Goal: Task Accomplishment & Management: Complete application form

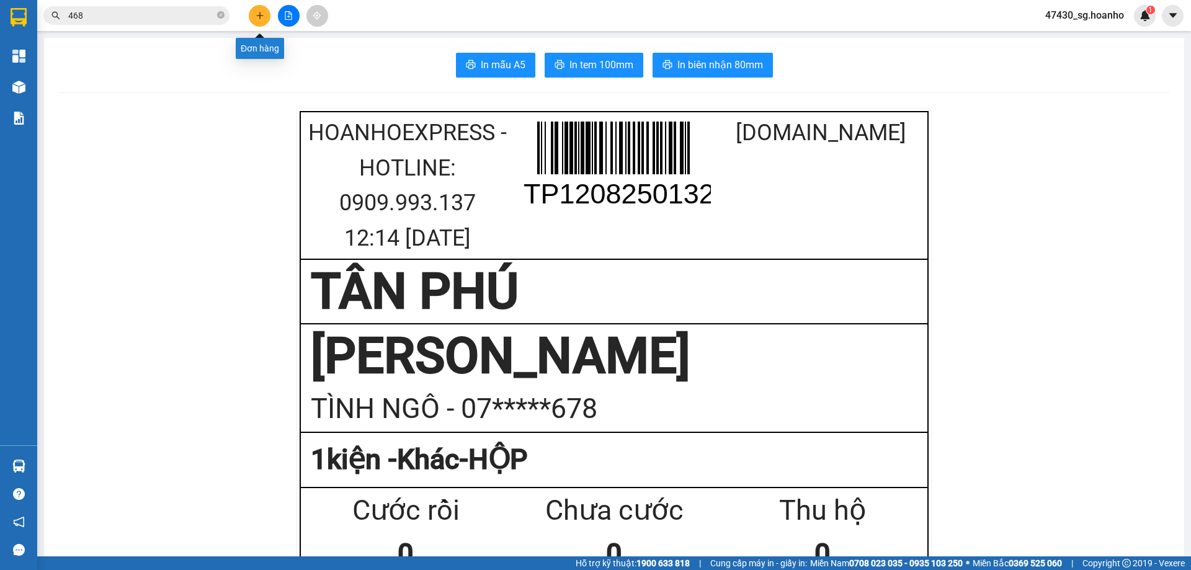
click at [258, 14] on icon "plus" at bounding box center [260, 15] width 9 height 9
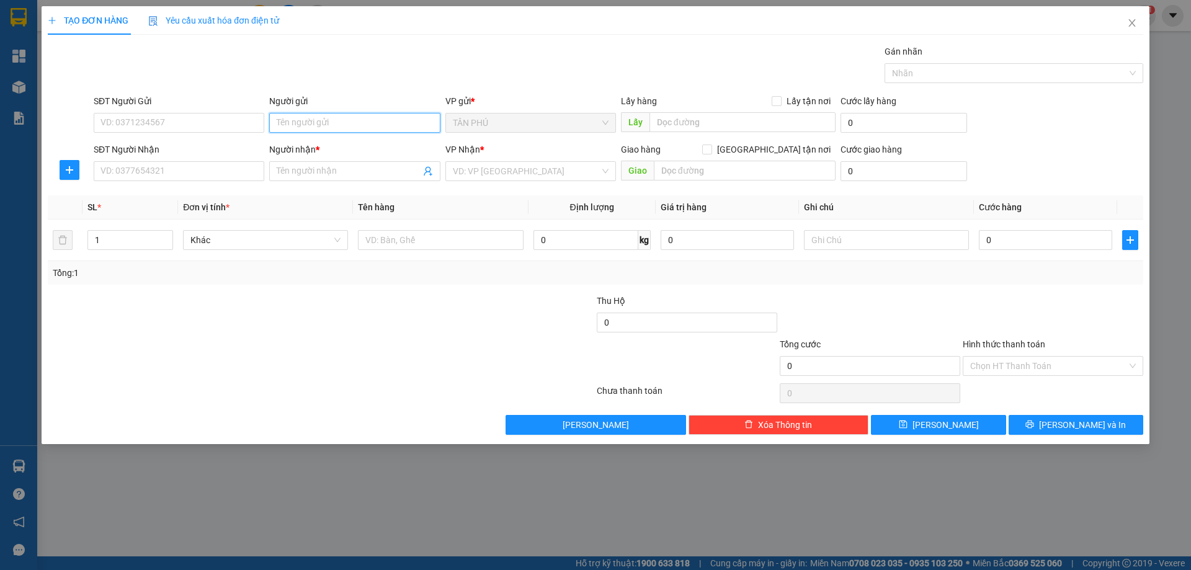
click at [323, 122] on input "Người gửi" at bounding box center [354, 123] width 171 height 20
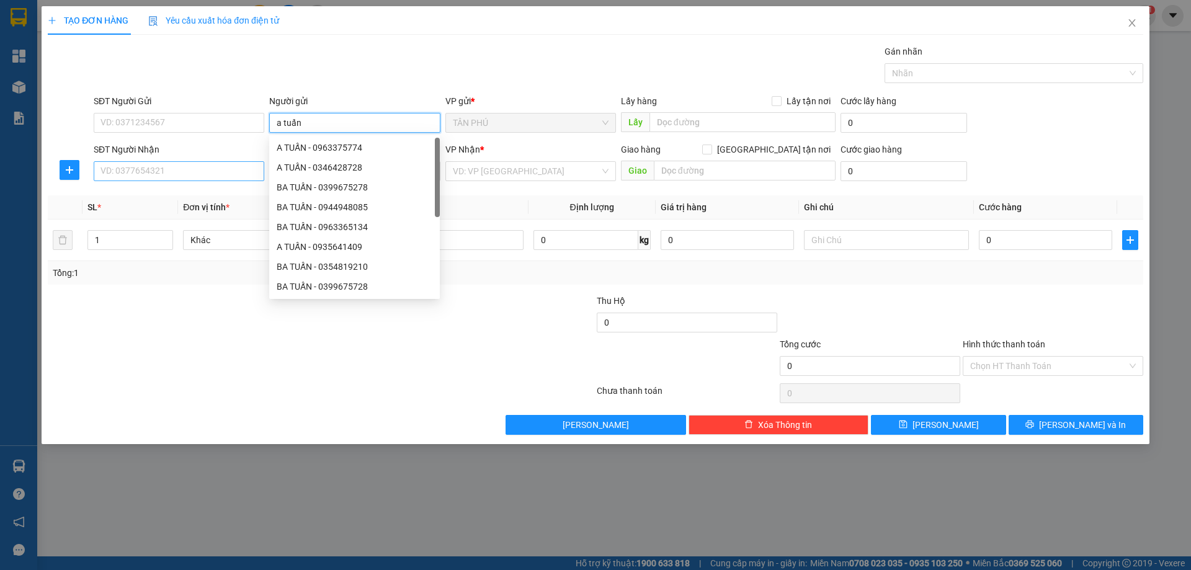
type input "a tuấn"
click at [243, 171] on input "SĐT Người Nhận" at bounding box center [179, 171] width 171 height 20
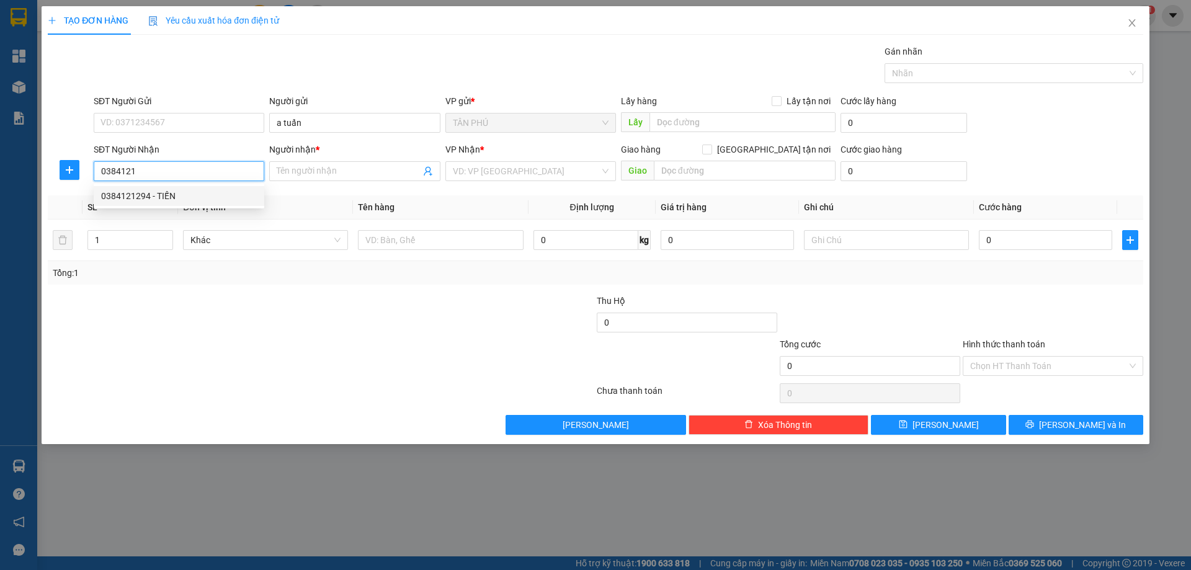
click at [202, 193] on div "0384121294 - TIẾN" at bounding box center [179, 196] width 156 height 14
type input "0384121294"
type input "TIẾN"
type input "0384121294"
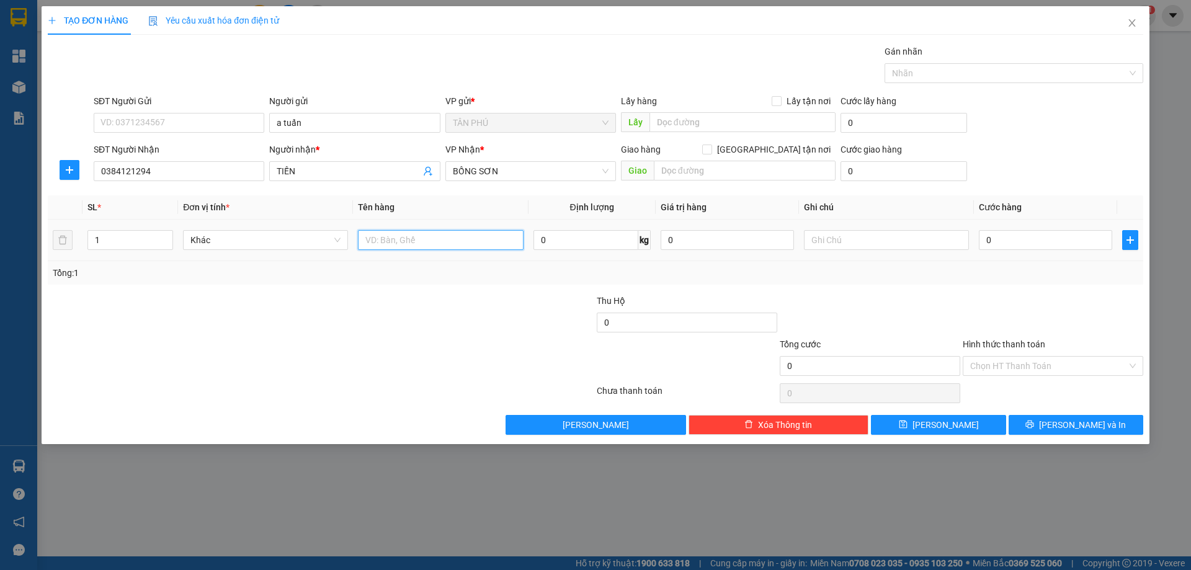
click at [414, 246] on input "text" at bounding box center [440, 240] width 165 height 20
type input "gói"
click at [825, 243] on input "text" at bounding box center [886, 240] width 165 height 20
type input "c"
click at [988, 342] on label "Hình thức thanh toán" at bounding box center [1004, 344] width 83 height 10
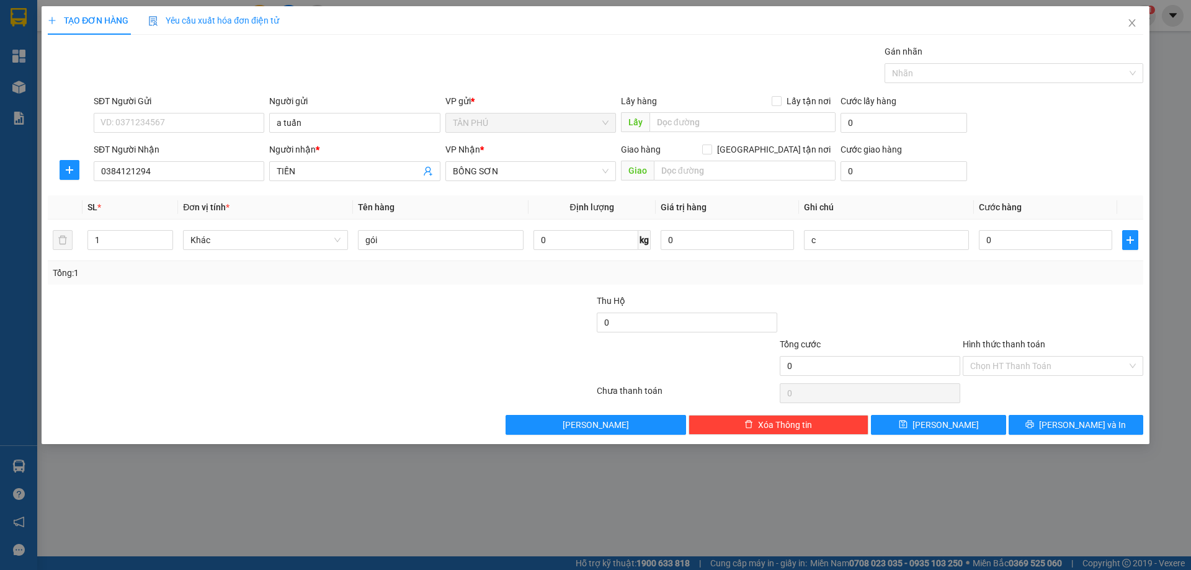
click at [988, 357] on input "Hình thức thanh toán" at bounding box center [1048, 366] width 157 height 19
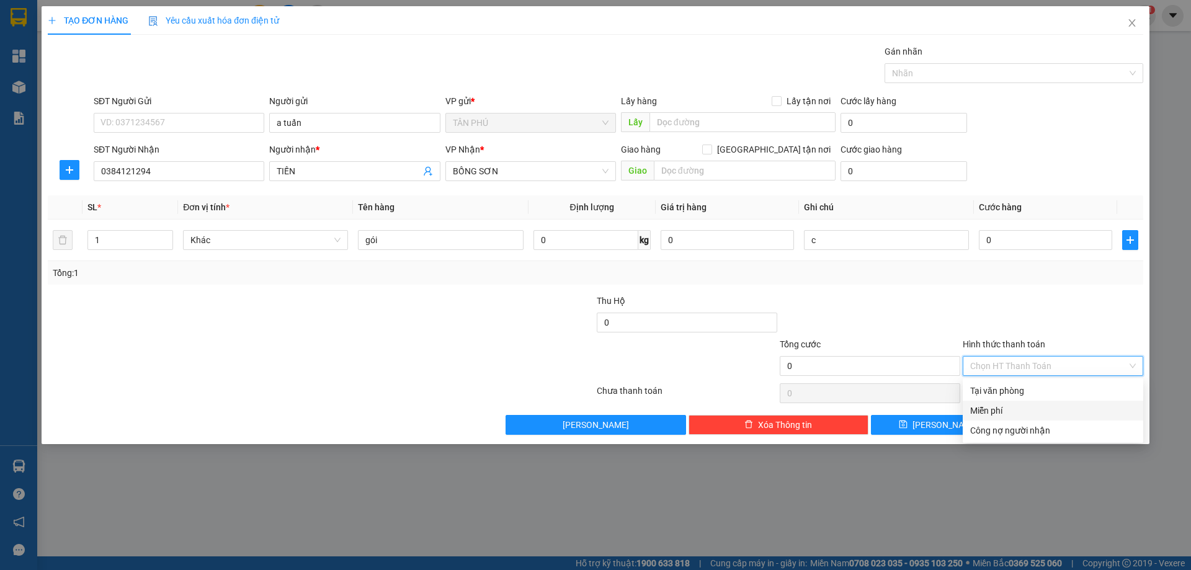
click at [998, 406] on div "Miễn phí" at bounding box center [1053, 411] width 166 height 14
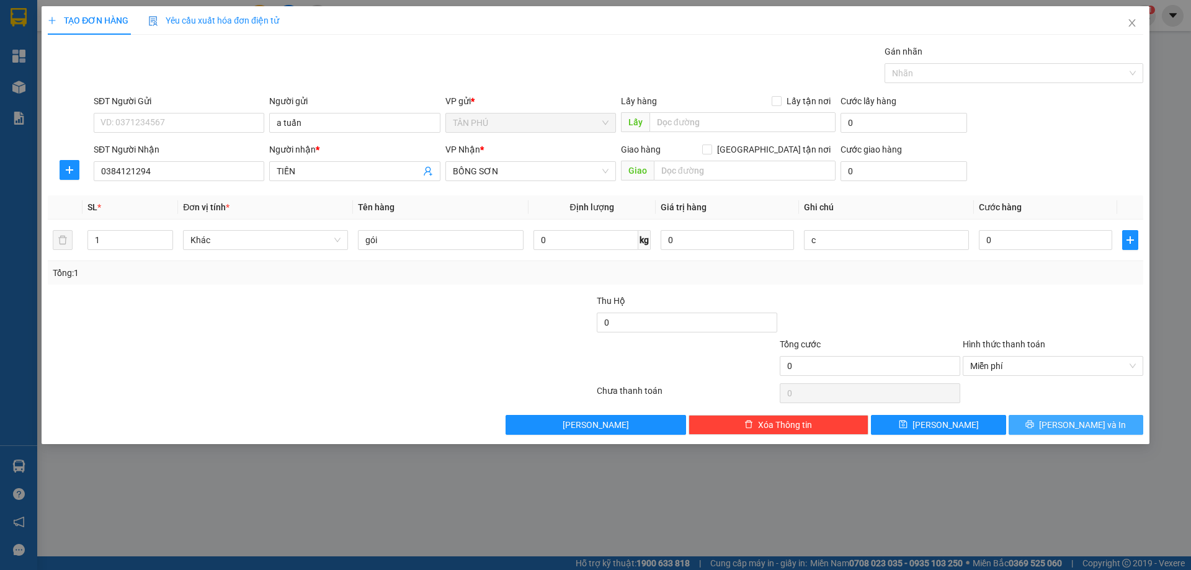
click at [1058, 419] on button "[PERSON_NAME] và In" at bounding box center [1076, 425] width 135 height 20
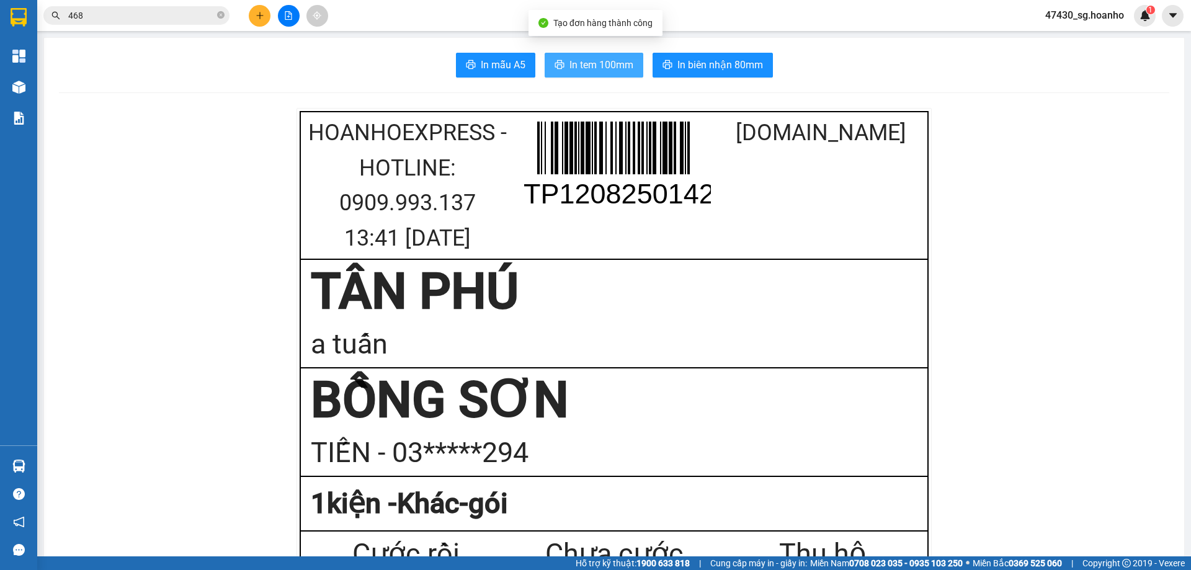
click at [607, 58] on span "In tem 100mm" at bounding box center [602, 65] width 64 height 16
